Goal: Task Accomplishment & Management: Use online tool/utility

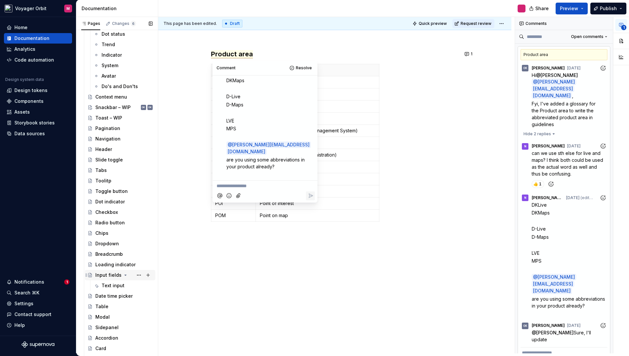
scroll to position [375, 0]
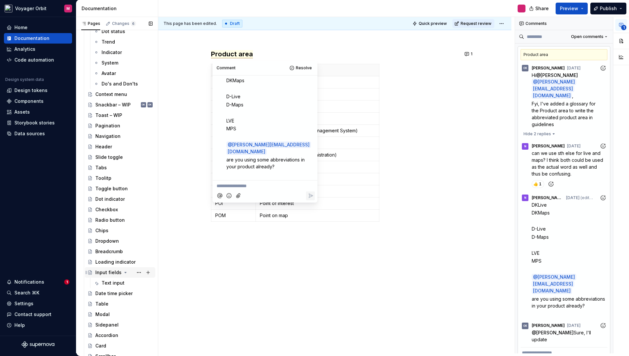
click at [110, 273] on div "Input fields" at bounding box center [108, 272] width 26 height 7
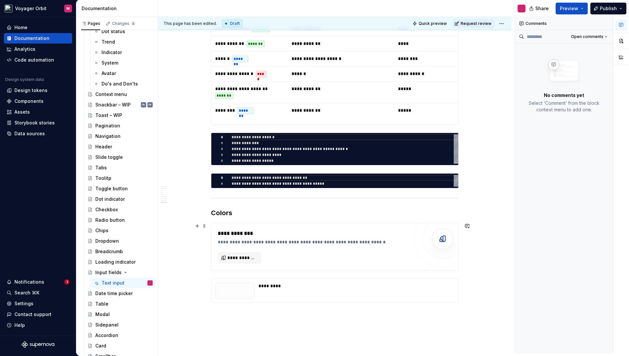
scroll to position [1340, 0]
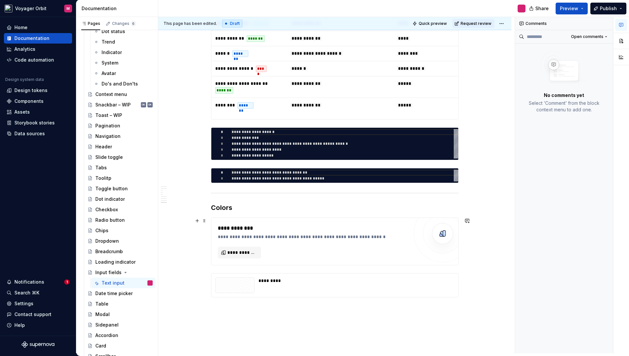
drag, startPoint x: 391, startPoint y: 237, endPoint x: 388, endPoint y: 236, distance: 3.3
click at [391, 237] on div "**********" at bounding box center [313, 237] width 191 height 7
type textarea "*"
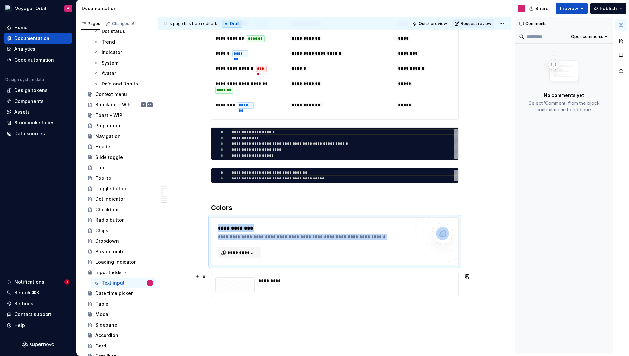
click at [291, 287] on div "*********" at bounding box center [354, 285] width 192 height 16
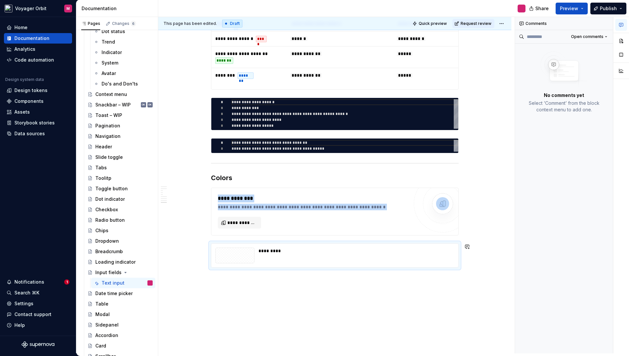
scroll to position [1399, 0]
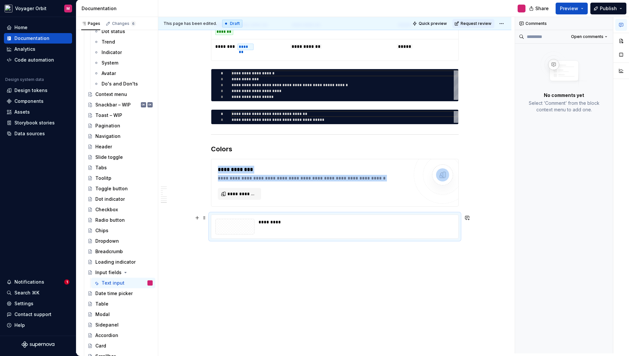
click at [296, 227] on div "*********" at bounding box center [354, 227] width 192 height 16
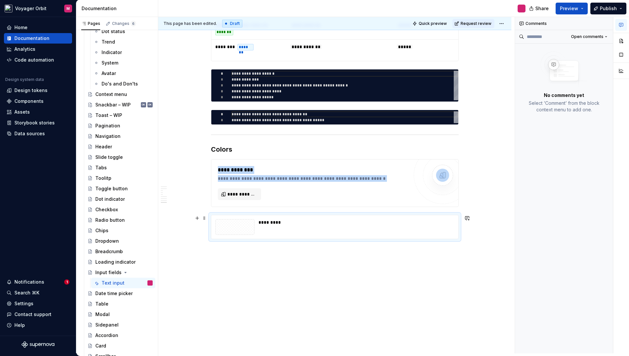
click at [249, 222] on div at bounding box center [234, 227] width 39 height 16
click at [245, 227] on div at bounding box center [234, 227] width 39 height 16
drag, startPoint x: 245, startPoint y: 227, endPoint x: 261, endPoint y: 227, distance: 16.7
click at [245, 227] on div at bounding box center [234, 227] width 39 height 16
drag, startPoint x: 298, startPoint y: 225, endPoint x: 308, endPoint y: 224, distance: 9.5
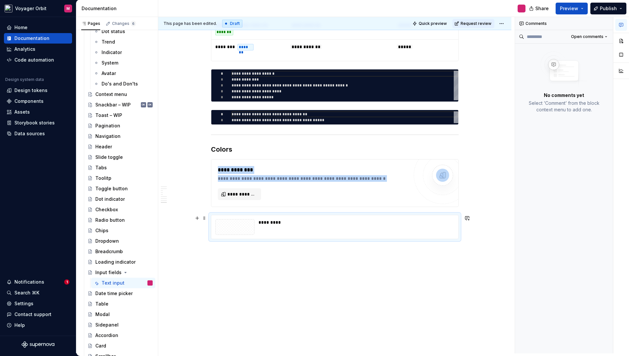
click at [299, 225] on div "*********" at bounding box center [354, 222] width 192 height 7
click at [199, 219] on button "button" at bounding box center [197, 218] width 9 height 9
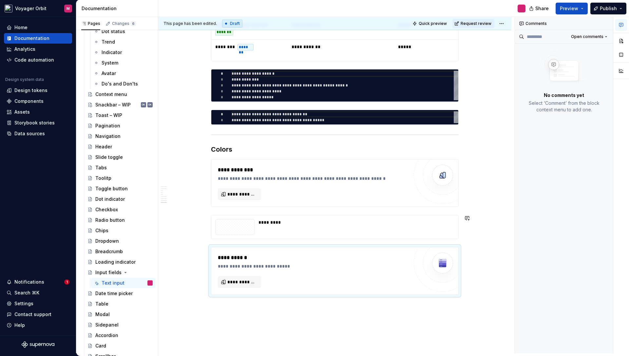
type textarea "*"
click at [241, 283] on span "**********" at bounding box center [241, 282] width 29 height 7
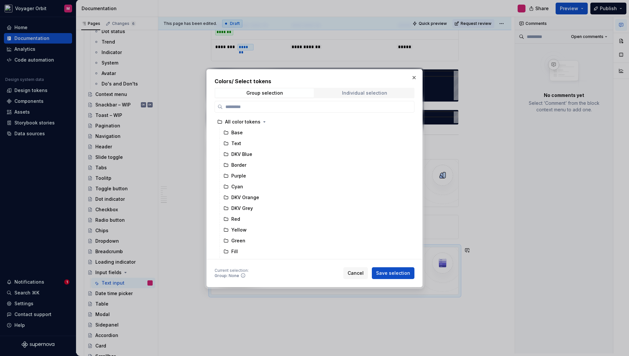
click at [354, 95] on div "Individual selection" at bounding box center [364, 92] width 45 height 5
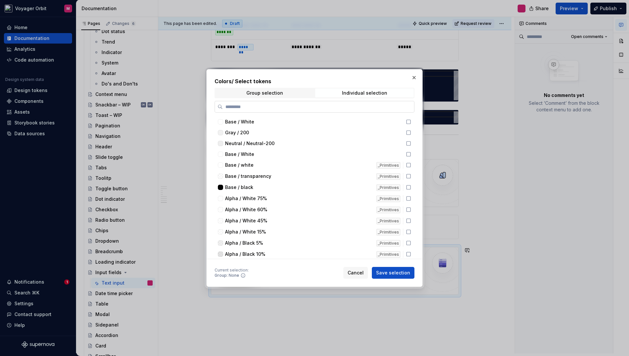
click at [259, 109] on input "search" at bounding box center [318, 106] width 191 height 7
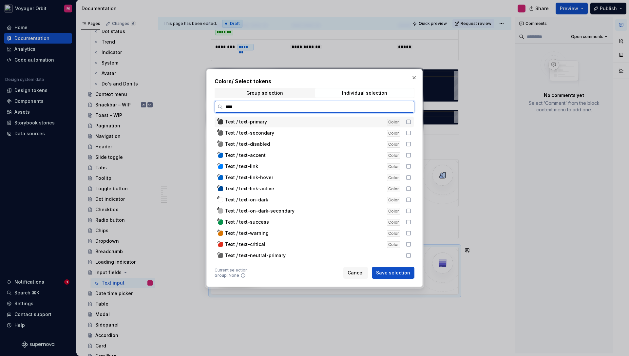
click at [411, 121] on icon at bounding box center [408, 121] width 5 height 5
click at [411, 133] on icon at bounding box center [408, 132] width 5 height 5
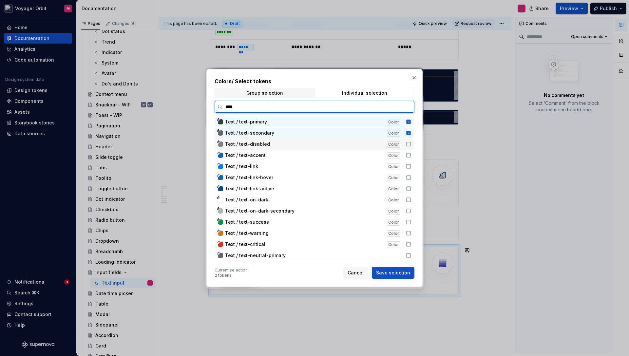
click at [411, 144] on icon at bounding box center [408, 143] width 5 height 5
click at [411, 154] on icon at bounding box center [408, 155] width 5 height 5
click at [410, 245] on icon at bounding box center [408, 244] width 4 height 4
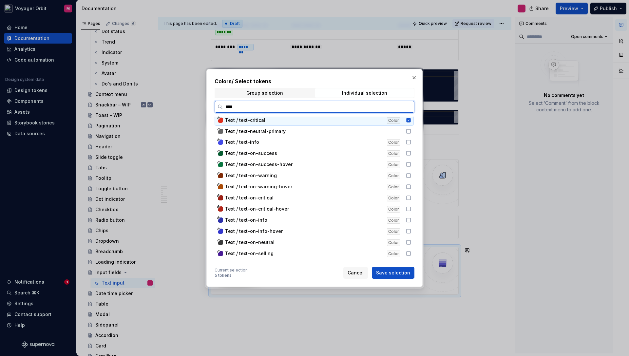
scroll to position [0, 0]
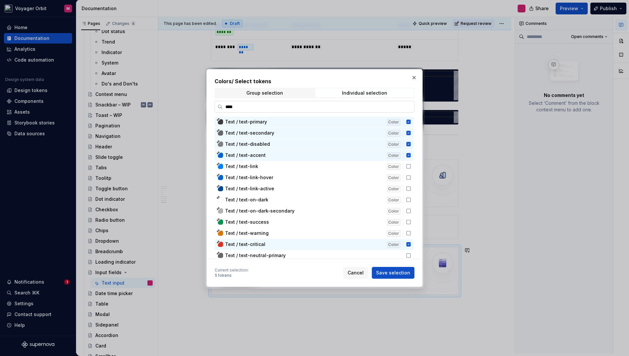
click at [276, 105] on input "****" at bounding box center [318, 106] width 191 height 7
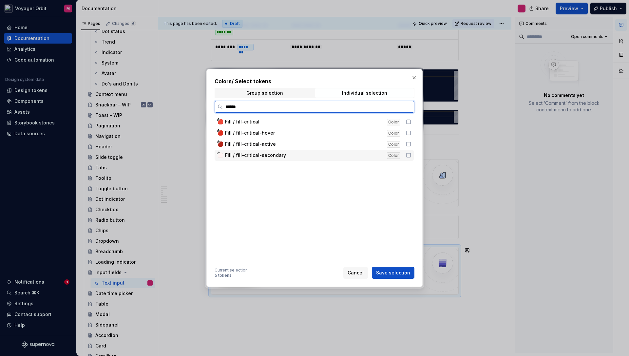
drag, startPoint x: 412, startPoint y: 156, endPoint x: 375, endPoint y: 141, distance: 39.8
click at [411, 156] on icon at bounding box center [408, 155] width 5 height 5
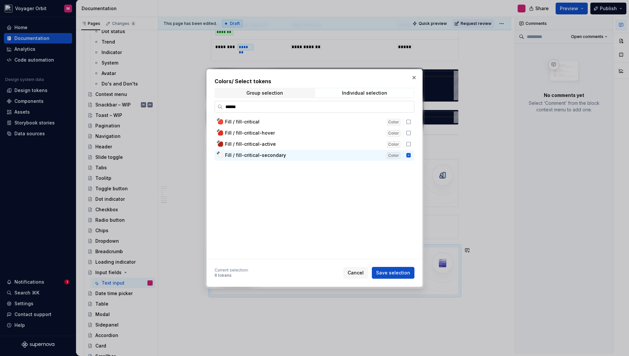
click at [246, 109] on input "******" at bounding box center [318, 106] width 191 height 7
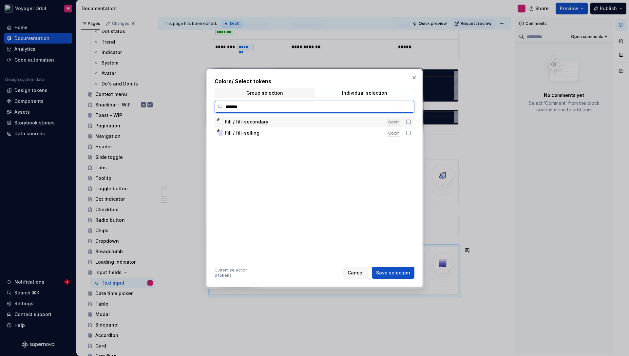
click at [411, 122] on icon at bounding box center [408, 121] width 5 height 5
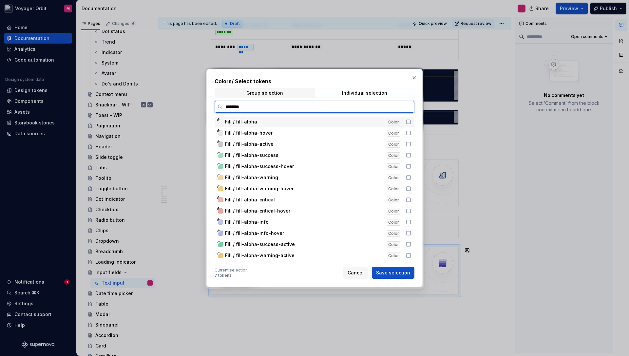
click at [411, 122] on icon at bounding box center [408, 121] width 5 height 5
type input "*"
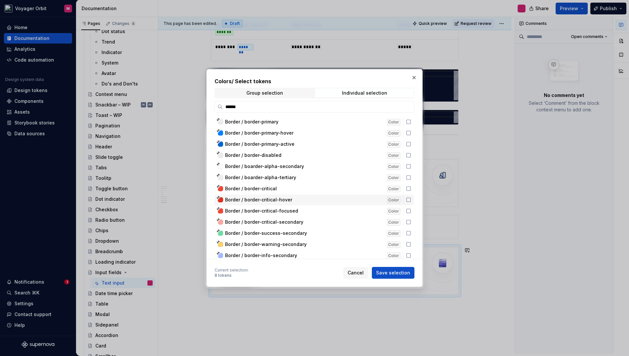
scroll to position [3, 0]
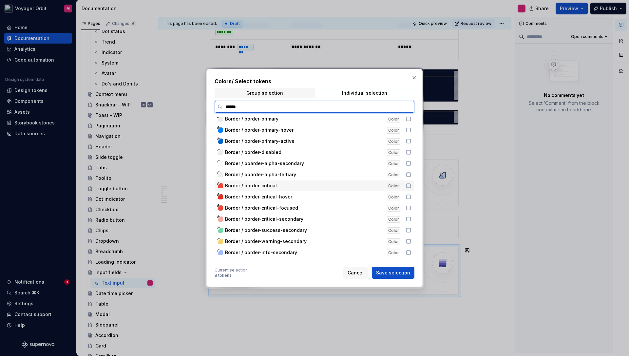
click at [411, 186] on icon at bounding box center [408, 185] width 5 height 5
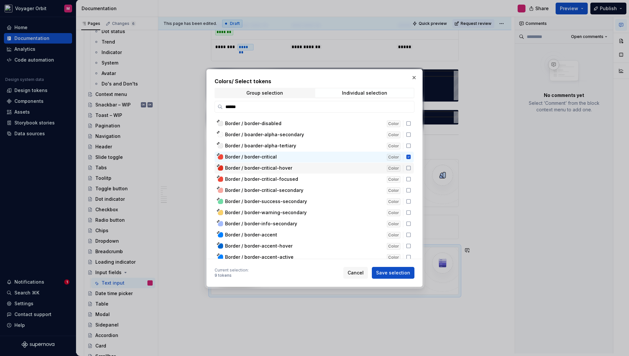
scroll to position [45, 0]
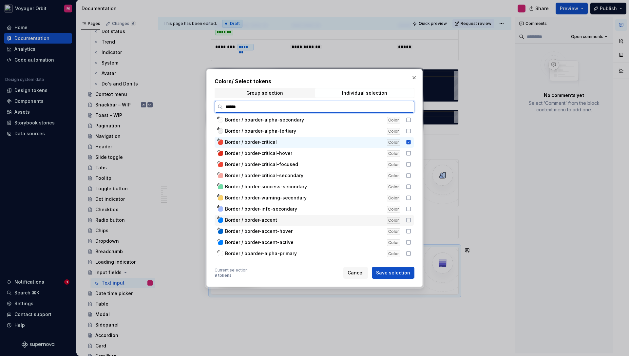
click at [410, 219] on icon at bounding box center [408, 219] width 5 height 5
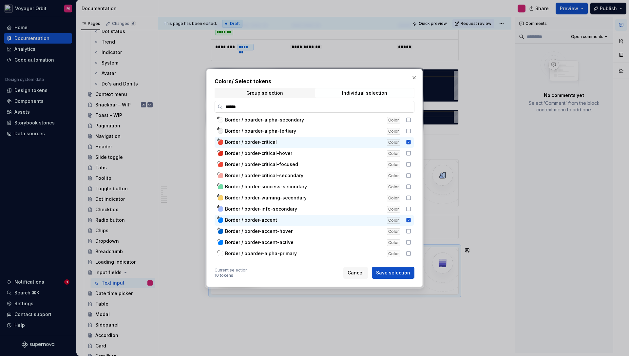
click at [252, 107] on input "******" at bounding box center [318, 106] width 191 height 7
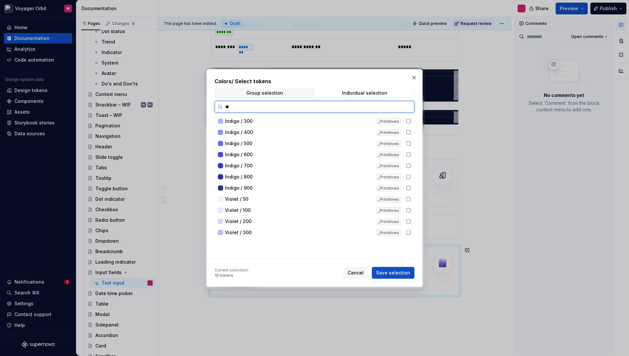
scroll to position [0, 0]
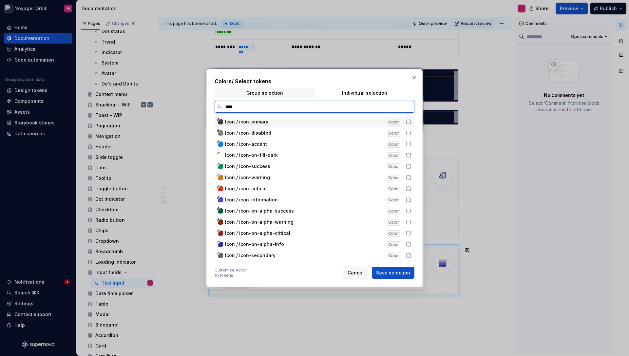
click at [411, 121] on icon at bounding box center [408, 121] width 5 height 5
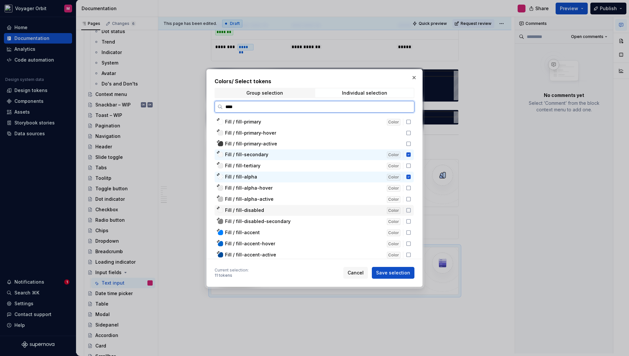
click at [411, 211] on icon at bounding box center [408, 210] width 5 height 5
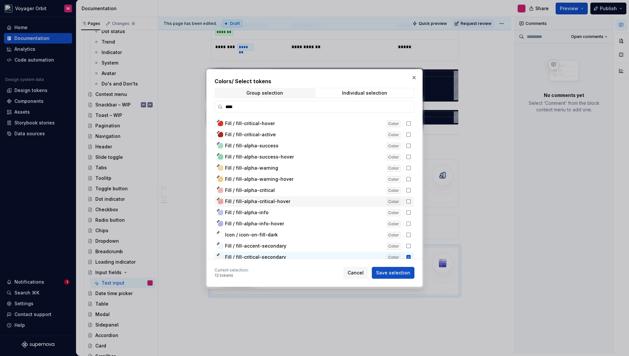
scroll to position [168, 0]
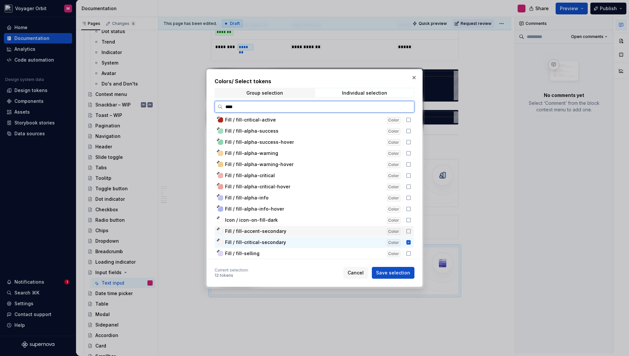
drag, startPoint x: 410, startPoint y: 232, endPoint x: 400, endPoint y: 229, distance: 10.7
click at [410, 232] on icon at bounding box center [408, 231] width 5 height 5
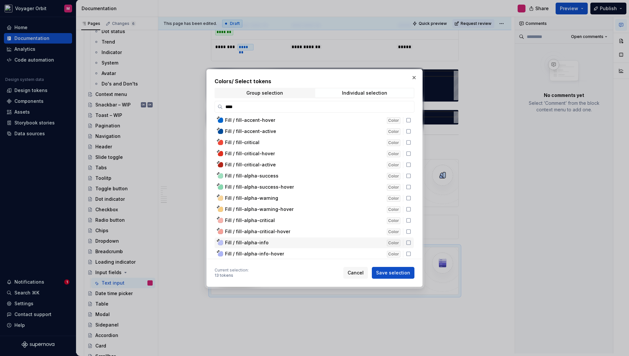
scroll to position [0, 0]
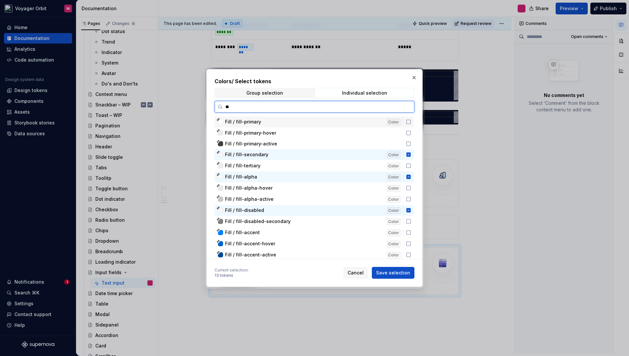
type input "*"
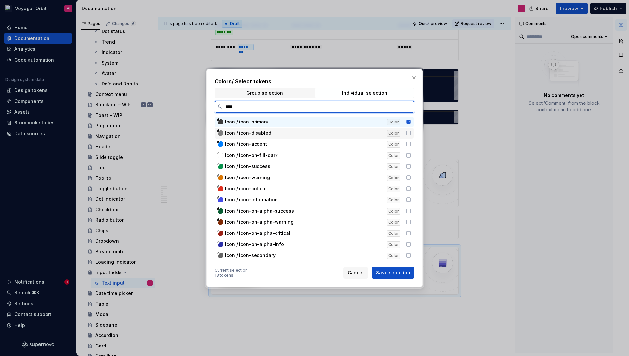
click at [411, 133] on icon at bounding box center [408, 132] width 5 height 5
drag, startPoint x: 251, startPoint y: 108, endPoint x: 207, endPoint y: 107, distance: 43.9
click at [207, 107] on div "Colors / Select tokens Group selection Individual selection **** Icon / icon-pr…" at bounding box center [314, 178] width 216 height 218
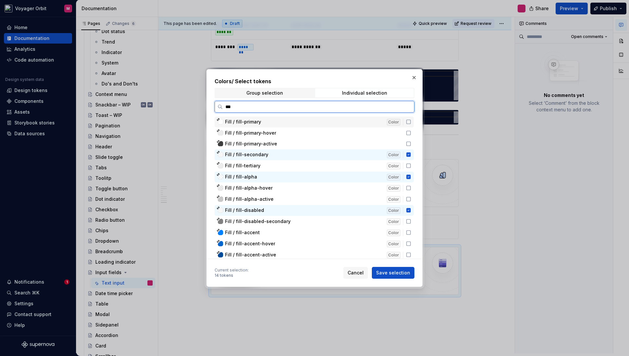
type input "****"
click at [411, 234] on icon at bounding box center [408, 232] width 5 height 5
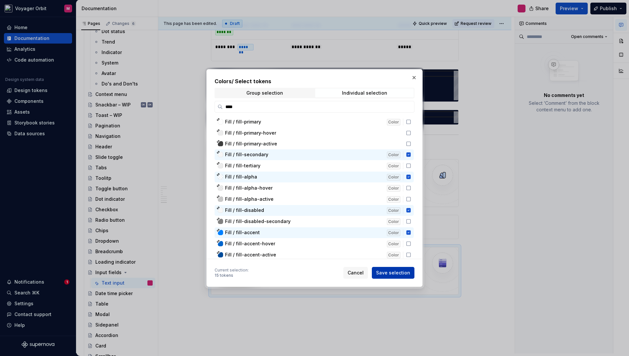
click at [396, 274] on span "Save selection" at bounding box center [393, 273] width 34 height 7
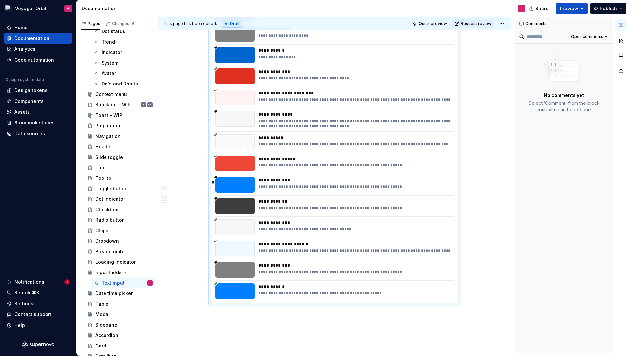
scroll to position [1667, 0]
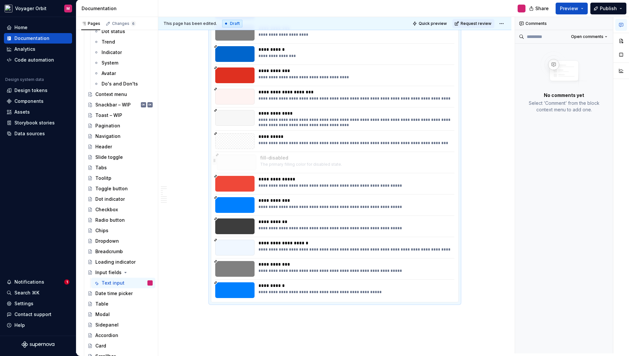
drag, startPoint x: 215, startPoint y: 224, endPoint x: 217, endPoint y: 155, distance: 68.8
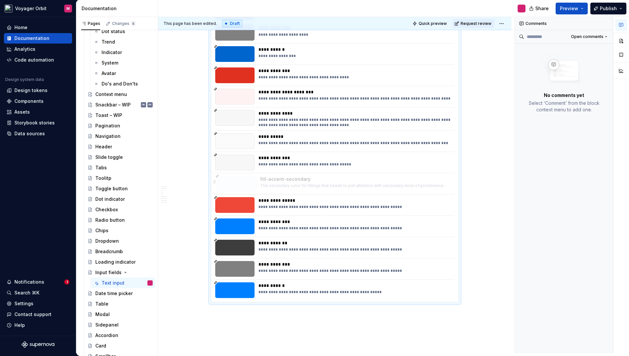
drag, startPoint x: 217, startPoint y: 247, endPoint x: 217, endPoint y: 183, distance: 63.9
click at [216, 184] on body "Voyager Orbit M Home Documentation Analytics Code automation Design system data…" at bounding box center [314, 178] width 629 height 356
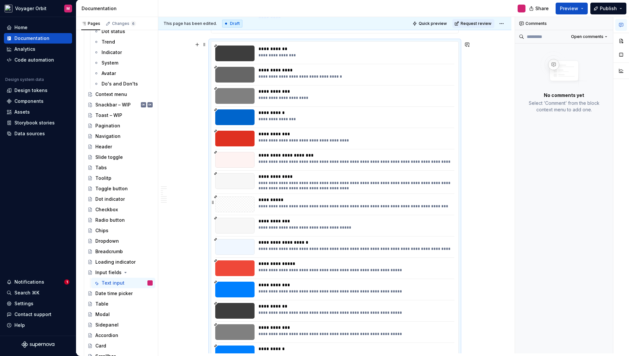
scroll to position [1600, 0]
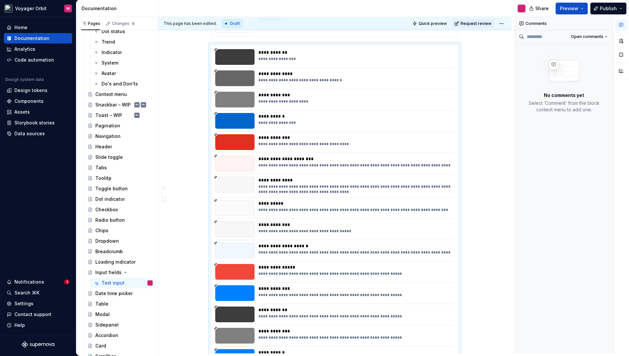
type textarea "*"
